Goal: Find specific page/section: Locate a particular part of the current website

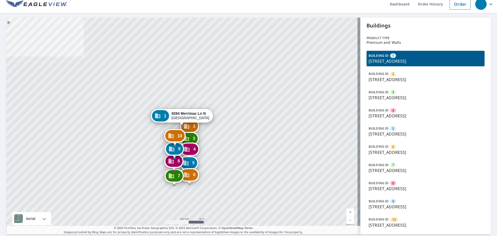
scroll to position [21, 0]
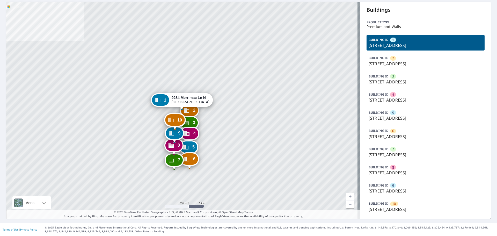
click at [395, 187] on div "BUILDING ID 9 [STREET_ADDRESS]" at bounding box center [426, 188] width 118 height 16
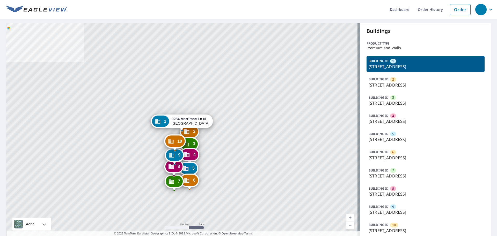
click at [397, 158] on p "9204 Merrimac Ln N, Maple Grove, MN, 55311" at bounding box center [426, 158] width 114 height 6
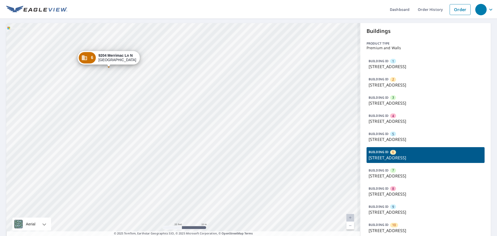
drag, startPoint x: 183, startPoint y: 130, endPoint x: 185, endPoint y: 140, distance: 9.7
click at [185, 140] on div "1 9284 Merrimac Ln N Maple Grove, MN 55311 2 9268 Merrimac Ln N Maple Grove, MN…" at bounding box center [183, 131] width 354 height 217
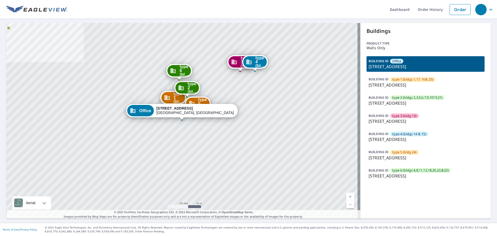
click at [406, 116] on span "type 3 (bldg 13)" at bounding box center [404, 115] width 24 height 5
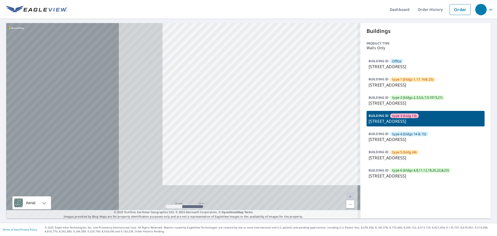
drag, startPoint x: 152, startPoint y: 108, endPoint x: 328, endPoint y: 70, distance: 179.9
click at [328, 70] on div "Office 6661 N Quail Hollow Rd Memphis, TN 38120 type 1 (bl... 1630 Poplar Oaks …" at bounding box center [183, 120] width 354 height 195
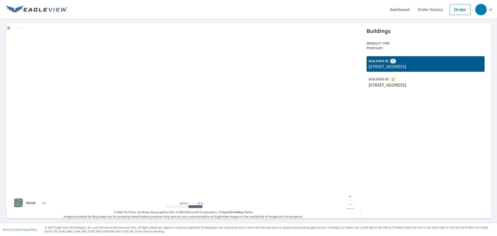
click at [401, 80] on div "BUILDING ID [GEOGRAPHIC_DATA][STREET_ADDRESS]" at bounding box center [426, 82] width 118 height 16
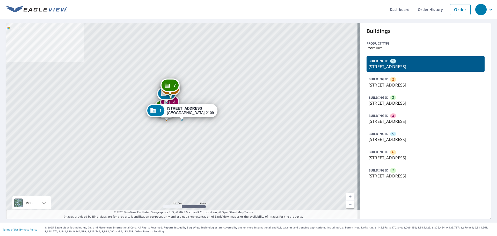
click at [392, 106] on p "[STREET_ADDRESS]" at bounding box center [426, 103] width 114 height 6
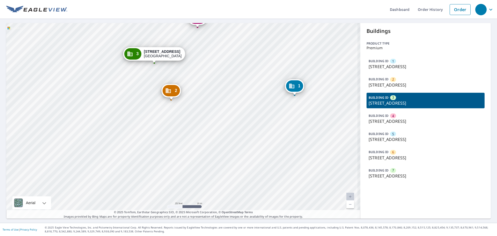
drag, startPoint x: 205, startPoint y: 99, endPoint x: 193, endPoint y: 107, distance: 14.2
click at [190, 108] on div "1 [STREET_ADDRESS]-2109 2 [STREET_ADDRESS] 4 [STREET_ADDRESS] 5 [STREET_ADDRESS…" at bounding box center [183, 120] width 354 height 195
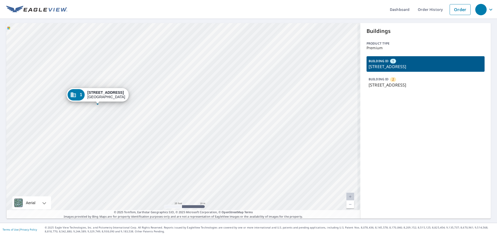
drag, startPoint x: 150, startPoint y: 159, endPoint x: 171, endPoint y: 159, distance: 21.0
click at [171, 159] on div "2 [STREET_ADDRESS] 1 [STREET_ADDRESS]" at bounding box center [183, 120] width 354 height 195
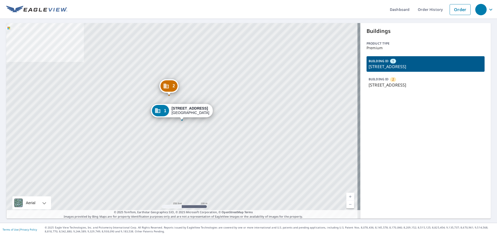
click at [404, 65] on p "400 Beachside Pl, Fernandina Beach, FL, 32034" at bounding box center [426, 66] width 114 height 6
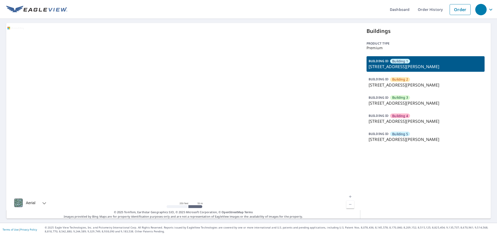
click at [402, 68] on p "636 North Downing Street, Denver, CO, 80218" at bounding box center [426, 66] width 114 height 6
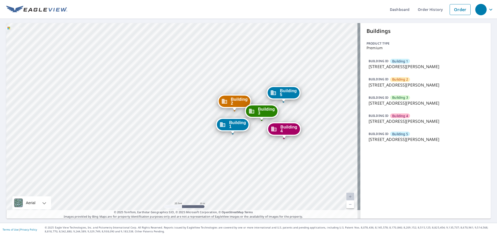
drag, startPoint x: 227, startPoint y: 145, endPoint x: 183, endPoint y: 142, distance: 44.4
click at [182, 142] on div "Building 2 636 North Downing Street Denver, CO 80218 Building 3 636 North Downi…" at bounding box center [183, 120] width 354 height 195
